Goal: Information Seeking & Learning: Learn about a topic

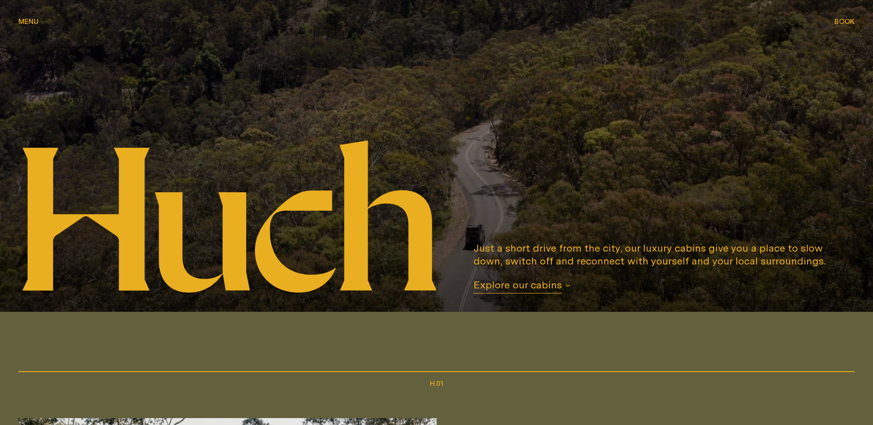
click at [508, 290] on span "Explore our cabins" at bounding box center [518, 285] width 88 height 15
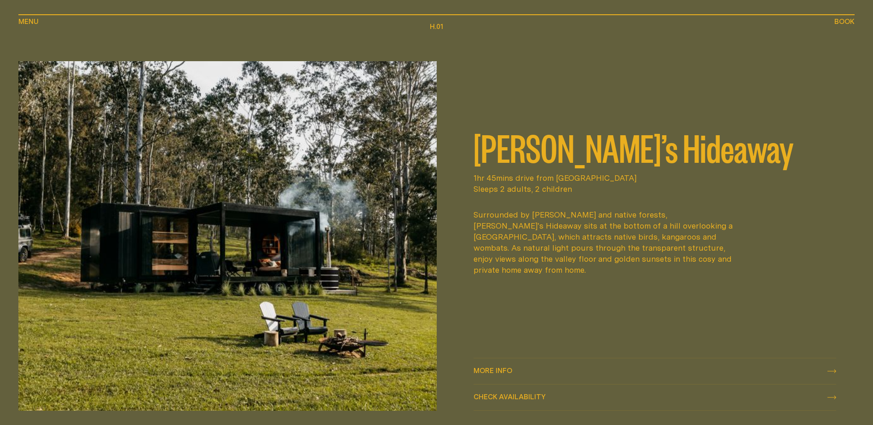
scroll to position [542, 0]
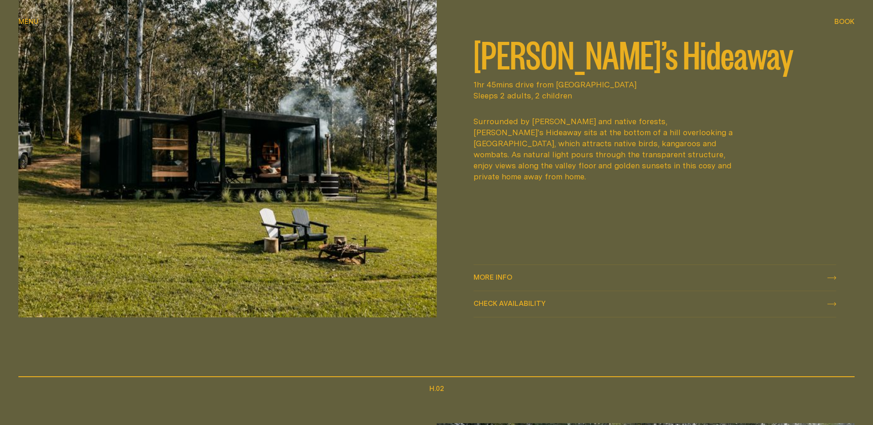
click at [518, 279] on div "More info More info" at bounding box center [655, 277] width 363 height 11
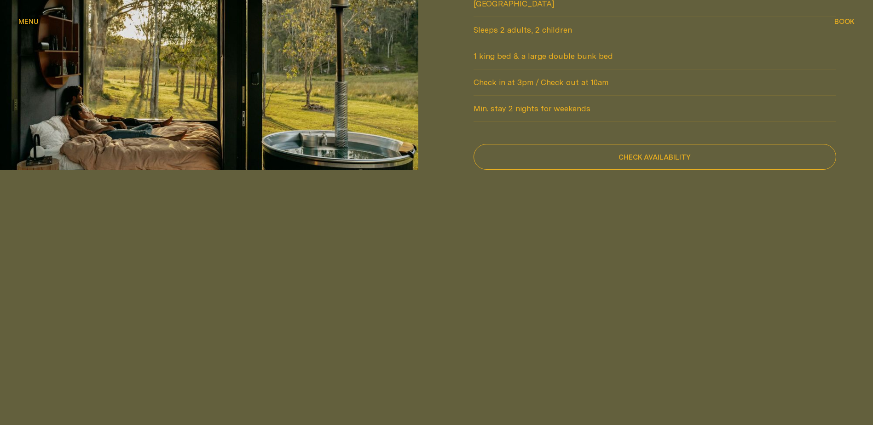
scroll to position [967, 0]
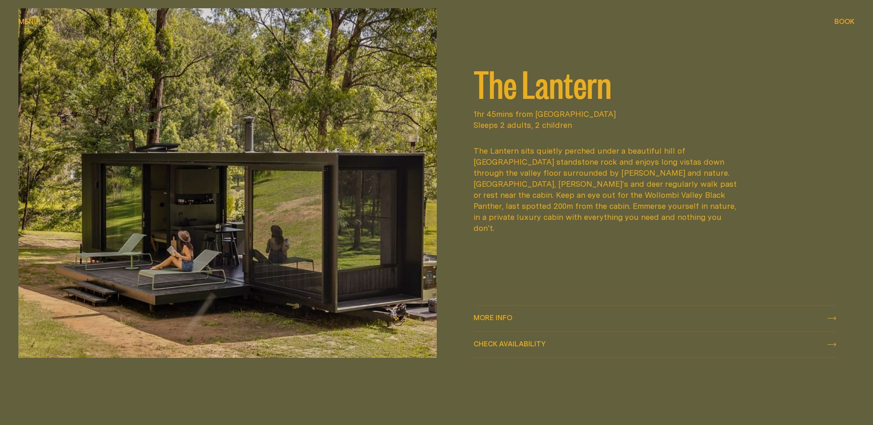
scroll to position [1417, 0]
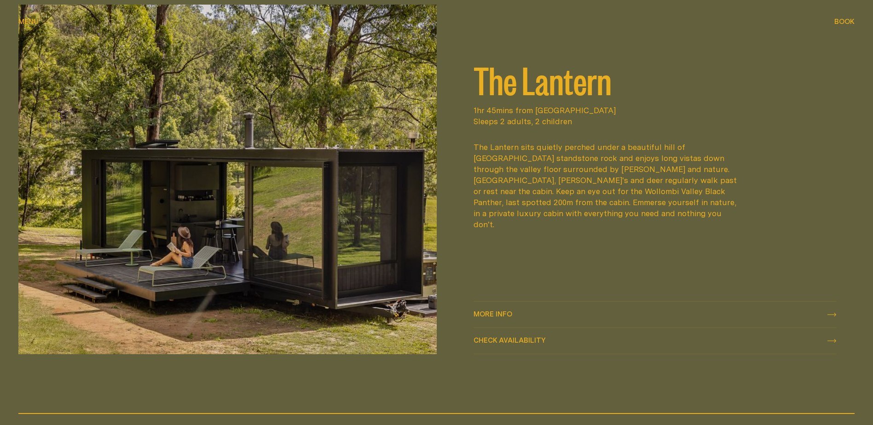
click at [505, 311] on div "More info More info" at bounding box center [493, 314] width 39 height 7
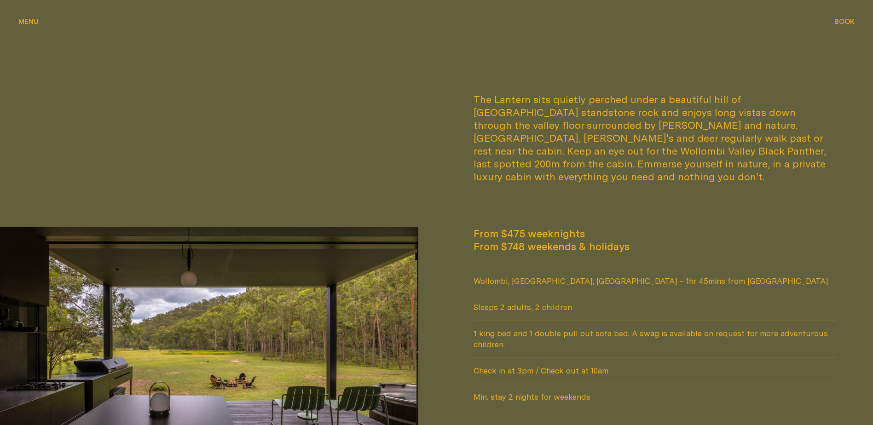
scroll to position [782, 0]
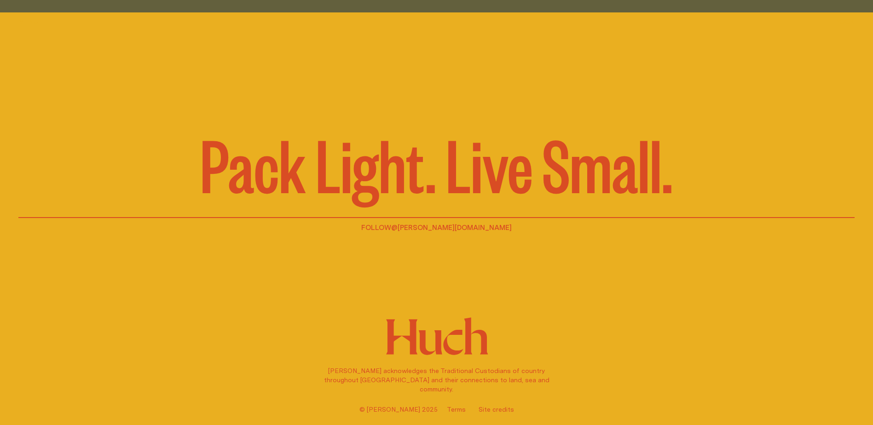
scroll to position [2278, 0]
